Goal: Information Seeking & Learning: Check status

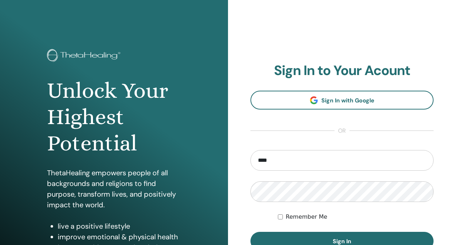
type input "**********"
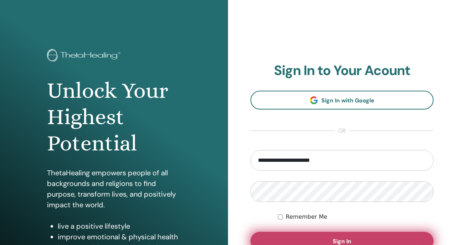
click at [291, 234] on button "Sign In" at bounding box center [341, 241] width 183 height 19
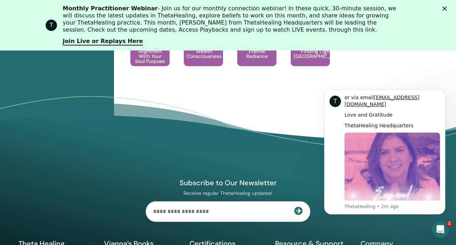
scroll to position [916, 0]
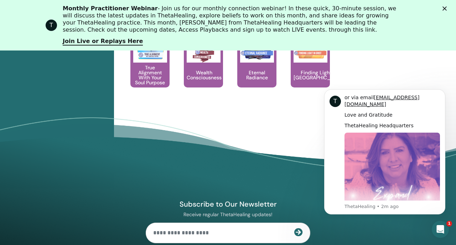
click at [181, 234] on input "text" at bounding box center [220, 233] width 148 height 20
type input "**********"
click at [297, 232] on icon at bounding box center [298, 232] width 9 height 9
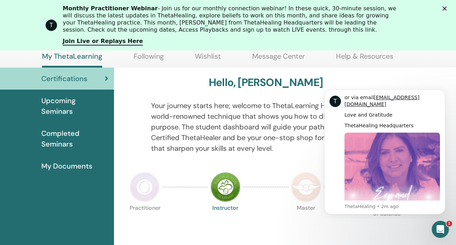
scroll to position [0, 0]
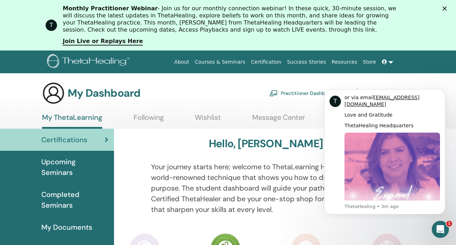
click at [385, 62] on icon at bounding box center [384, 61] width 5 height 5
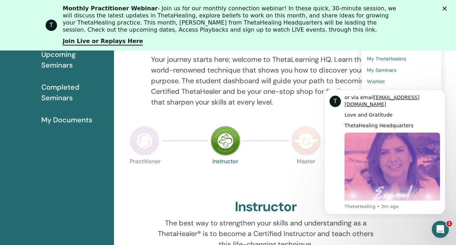
scroll to position [138, 0]
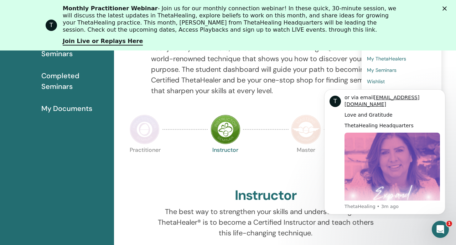
click at [445, 7] on icon "Close" at bounding box center [444, 8] width 4 height 4
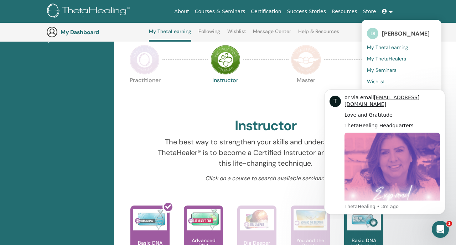
scroll to position [165, 0]
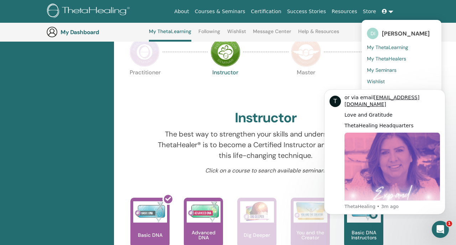
click at [384, 48] on span "My ThetaLearning" at bounding box center [387, 47] width 41 height 6
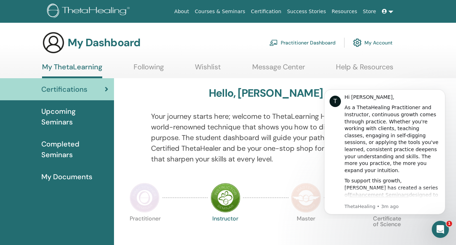
click at [387, 8] on link at bounding box center [387, 11] width 17 height 13
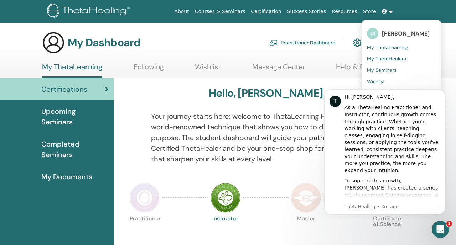
click at [388, 60] on span "My ThetaHealers" at bounding box center [386, 59] width 39 height 6
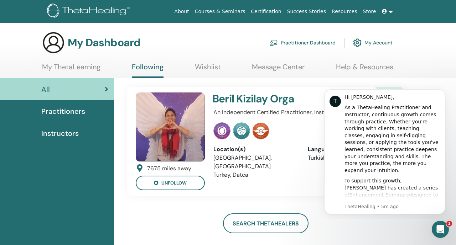
click at [366, 43] on link "My Account" at bounding box center [373, 43] width 40 height 16
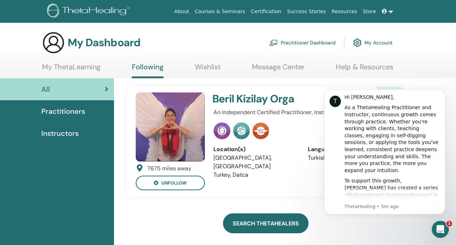
click at [253, 224] on link "Search ThetaHealers" at bounding box center [266, 224] width 86 height 20
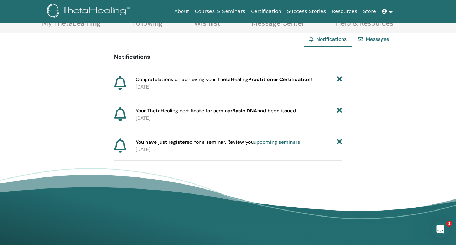
scroll to position [46, 0]
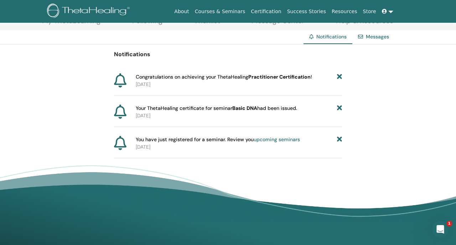
click at [277, 140] on link "upcoming seminars" at bounding box center [277, 139] width 46 height 6
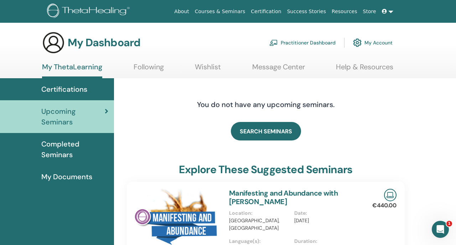
click at [377, 12] on link "Store" at bounding box center [369, 11] width 19 height 13
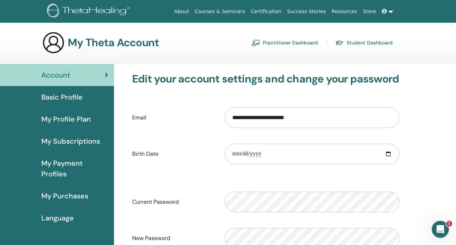
click at [64, 101] on span "Basic Profile" at bounding box center [61, 97] width 41 height 11
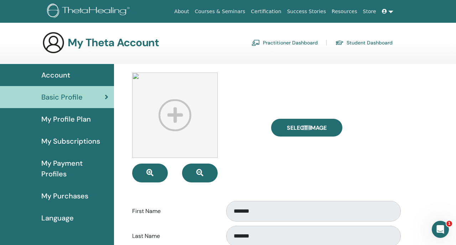
click at [81, 120] on span "My Profile Plan" at bounding box center [66, 119] width 50 height 11
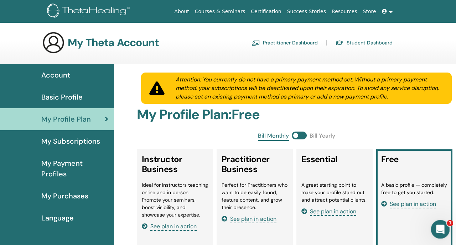
click at [444, 229] on div "Open Intercom Messenger" at bounding box center [440, 229] width 24 height 24
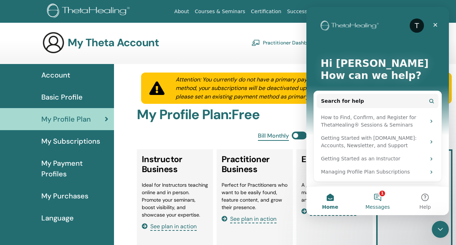
click at [378, 195] on button "1 Messages" at bounding box center [377, 201] width 47 height 29
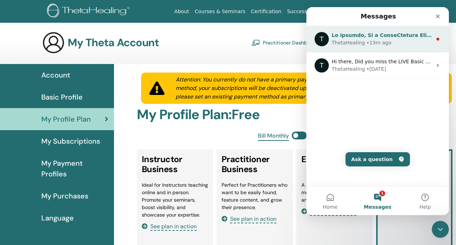
click at [401, 46] on div "ThetaHealing • 13m ago" at bounding box center [382, 42] width 100 height 7
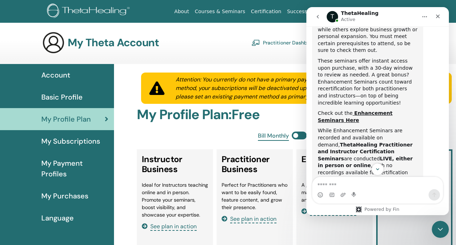
scroll to position [252, 0]
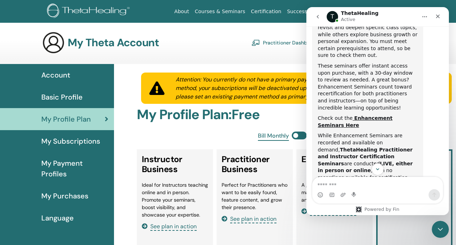
click at [213, 37] on div "My Theta Account Practitioner Dashboard Student Dashboard" at bounding box center [217, 42] width 351 height 23
click at [276, 121] on h2 "My Profile Plan : Free" at bounding box center [296, 115] width 319 height 16
click at [439, 18] on icon "Close" at bounding box center [438, 17] width 6 height 6
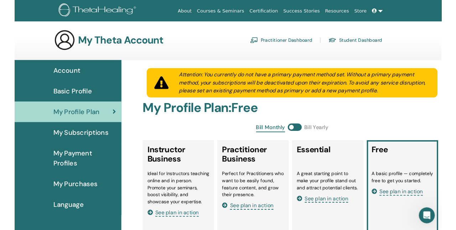
scroll to position [416, 0]
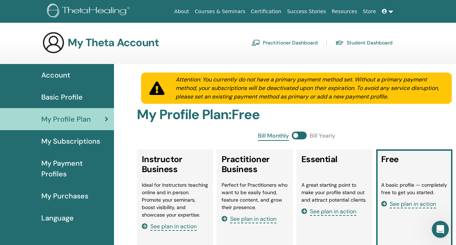
click at [388, 12] on link at bounding box center [387, 11] width 17 height 13
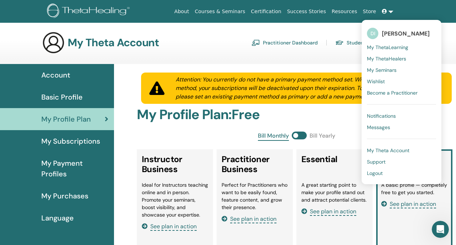
click at [414, 25] on link "DI Daniela Ivanova" at bounding box center [401, 33] width 69 height 16
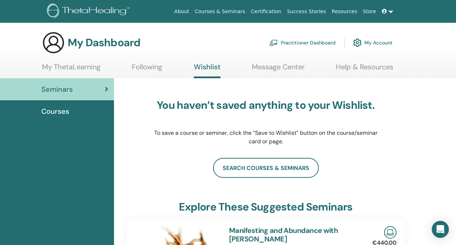
click at [84, 112] on div "Courses" at bounding box center [57, 111] width 103 height 11
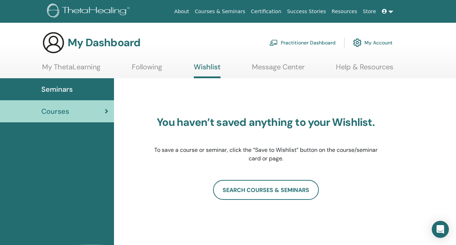
click at [372, 42] on link "My Account" at bounding box center [373, 43] width 40 height 16
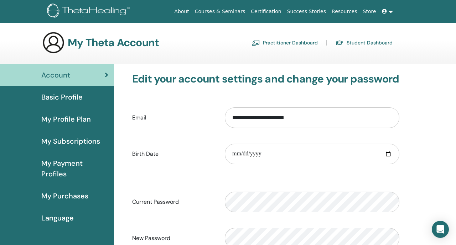
click at [275, 12] on link "Certification" at bounding box center [266, 11] width 36 height 13
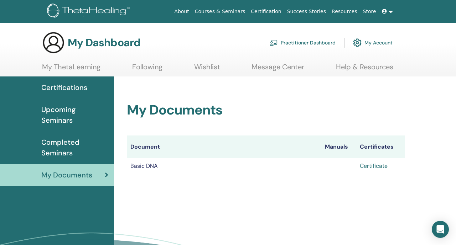
click at [376, 167] on link "Certificate" at bounding box center [374, 165] width 28 height 7
